Goal: Information Seeking & Learning: Understand process/instructions

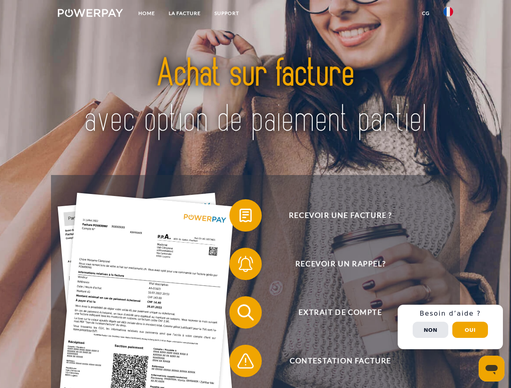
click at [90, 14] on img at bounding box center [90, 13] width 65 height 8
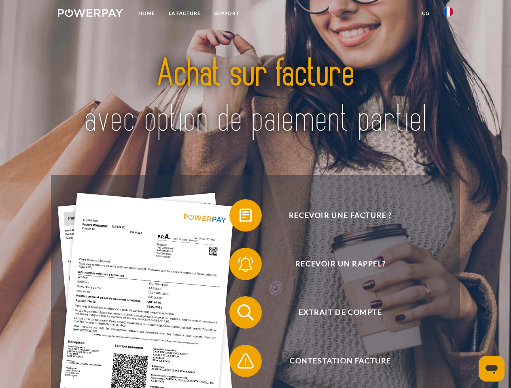
click at [448, 14] on img at bounding box center [448, 12] width 10 height 10
click at [425, 13] on link "CG" at bounding box center [425, 13] width 21 height 15
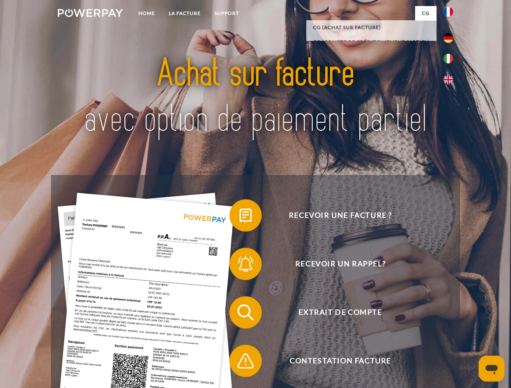
click at [239, 217] on span at bounding box center [233, 215] width 40 height 40
click at [239, 266] on span at bounding box center [233, 264] width 40 height 40
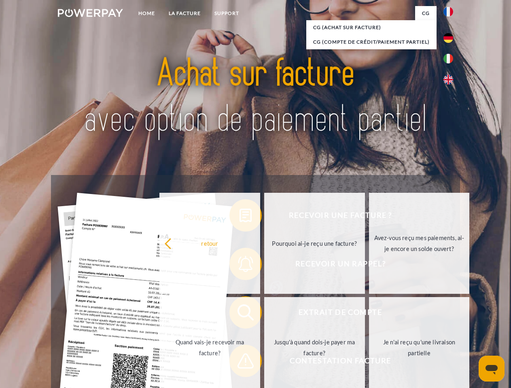
click at [264, 314] on link "Jusqu'à quand dois-je payer ma facture?" at bounding box center [314, 347] width 101 height 101
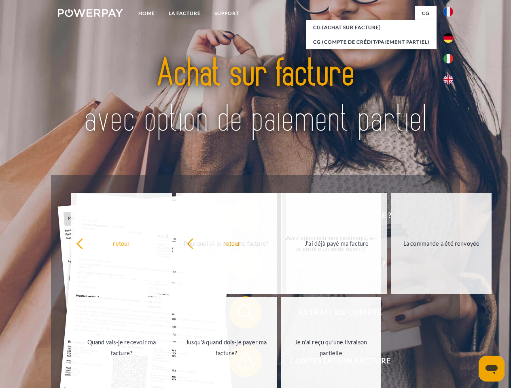
click at [239, 363] on span at bounding box center [233, 361] width 40 height 40
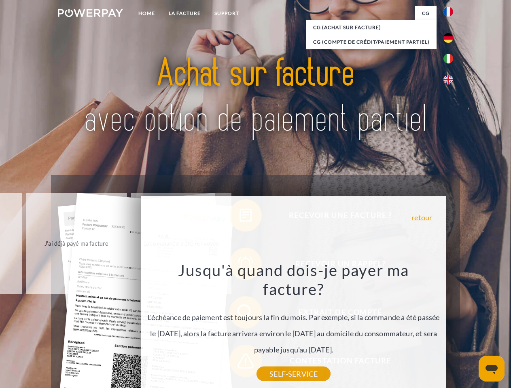
click at [450, 327] on div "Recevoir une facture ? Recevoir un rappel? Extrait de compte retour" at bounding box center [255, 336] width 408 height 323
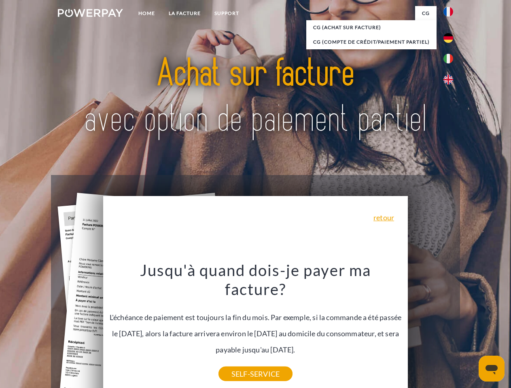
click at [430, 329] on span "Extrait de compte" at bounding box center [340, 312] width 198 height 32
click at [470, 330] on header "Home LA FACTURE Support" at bounding box center [255, 279] width 511 height 558
